Goal: Find specific page/section: Find specific page/section

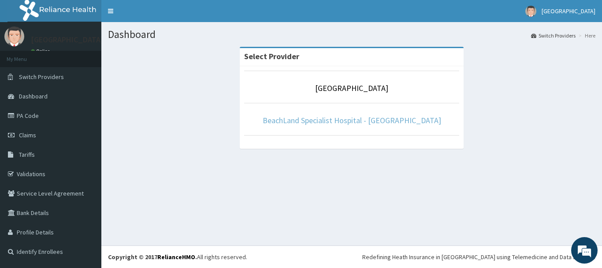
click at [336, 119] on link "BeachLand Specialist Hospital - [GEOGRAPHIC_DATA]" at bounding box center [352, 120] width 179 height 10
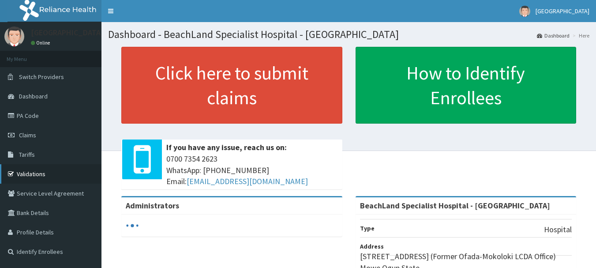
drag, startPoint x: 0, startPoint y: 0, endPoint x: 42, endPoint y: 171, distance: 175.8
click at [42, 171] on link "Validations" at bounding box center [50, 173] width 101 height 19
